Goal: Task Accomplishment & Management: Use online tool/utility

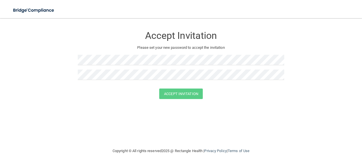
click at [143, 67] on div at bounding box center [181, 62] width 207 height 15
click at [177, 93] on button "Accept Invitation" at bounding box center [181, 93] width 44 height 10
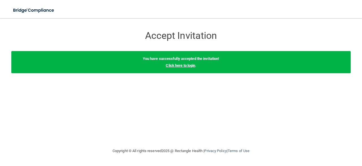
click at [186, 65] on link "Click here to login" at bounding box center [180, 65] width 29 height 4
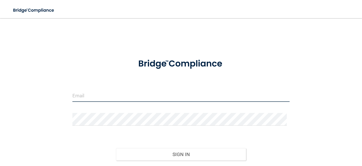
click at [114, 99] on input "email" at bounding box center [180, 95] width 217 height 13
type input "[PERSON_NAME][EMAIL_ADDRESS][DOMAIN_NAME]"
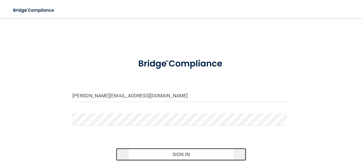
click at [177, 152] on button "Sign In" at bounding box center [181, 154] width 131 height 12
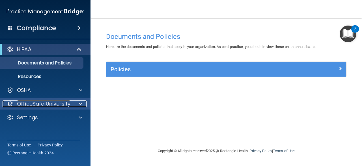
click at [59, 104] on p "OfficeSafe University" at bounding box center [44, 103] width 54 height 7
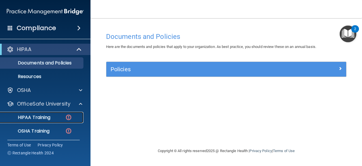
click at [53, 115] on div "HIPAA Training" at bounding box center [42, 117] width 77 height 6
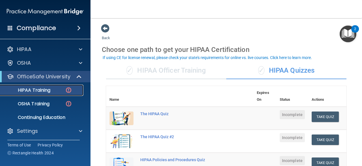
click at [33, 89] on p "HIPAA Training" at bounding box center [27, 90] width 47 height 6
